Goal: Check status: Check status

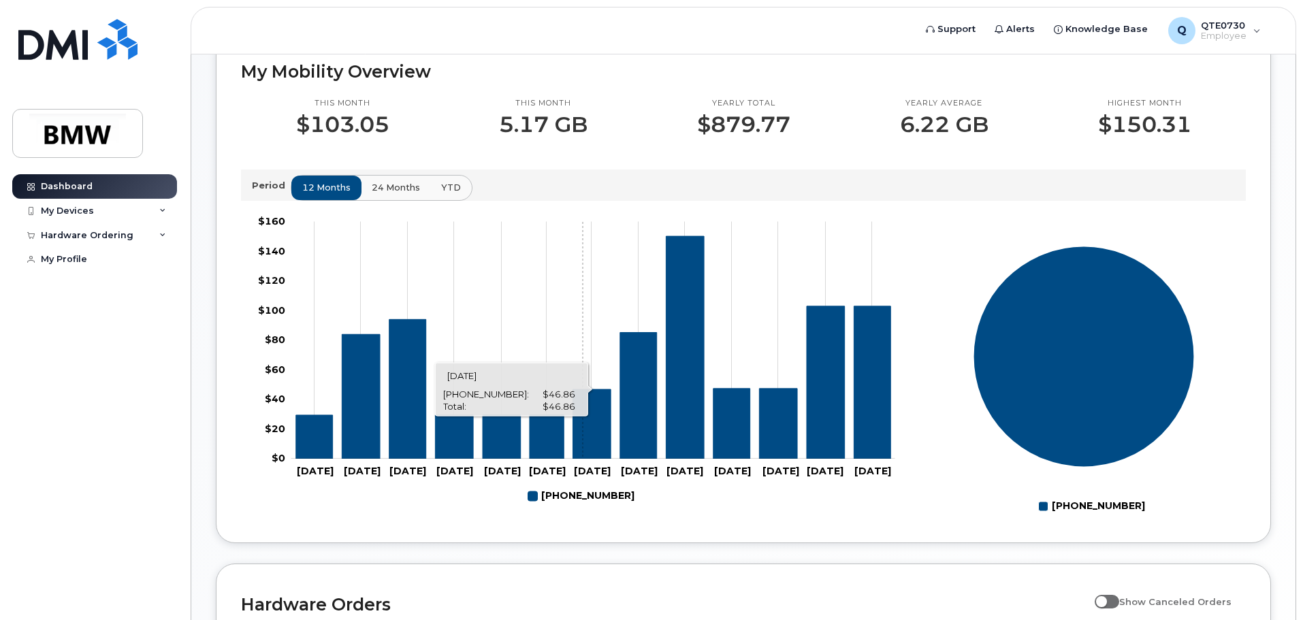
scroll to position [454, 0]
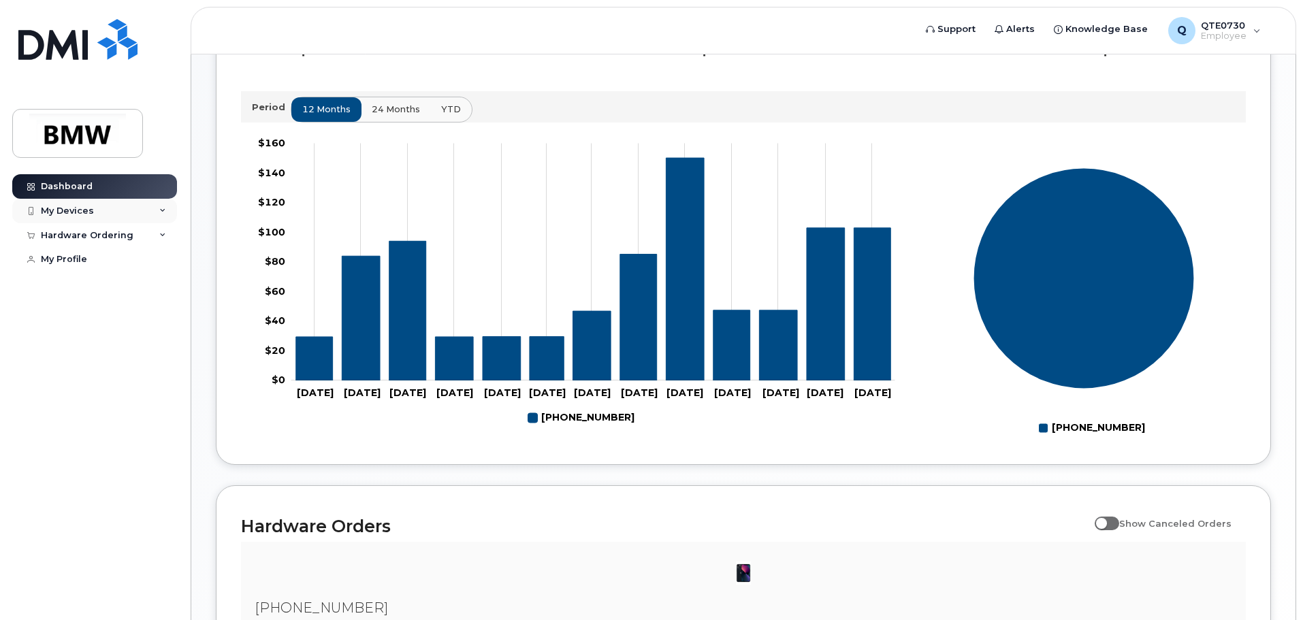
click at [129, 208] on div "My Devices" at bounding box center [94, 211] width 165 height 25
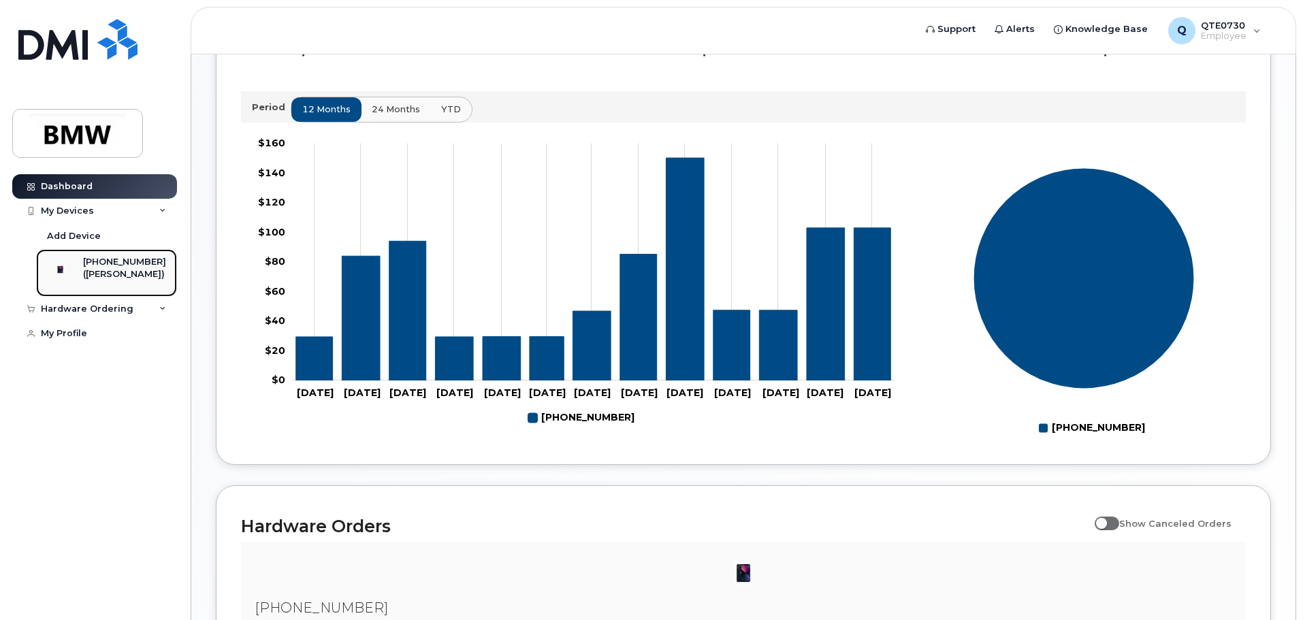
click at [130, 261] on div "[PHONE_NUMBER]" at bounding box center [124, 262] width 83 height 12
